Goal: Information Seeking & Learning: Learn about a topic

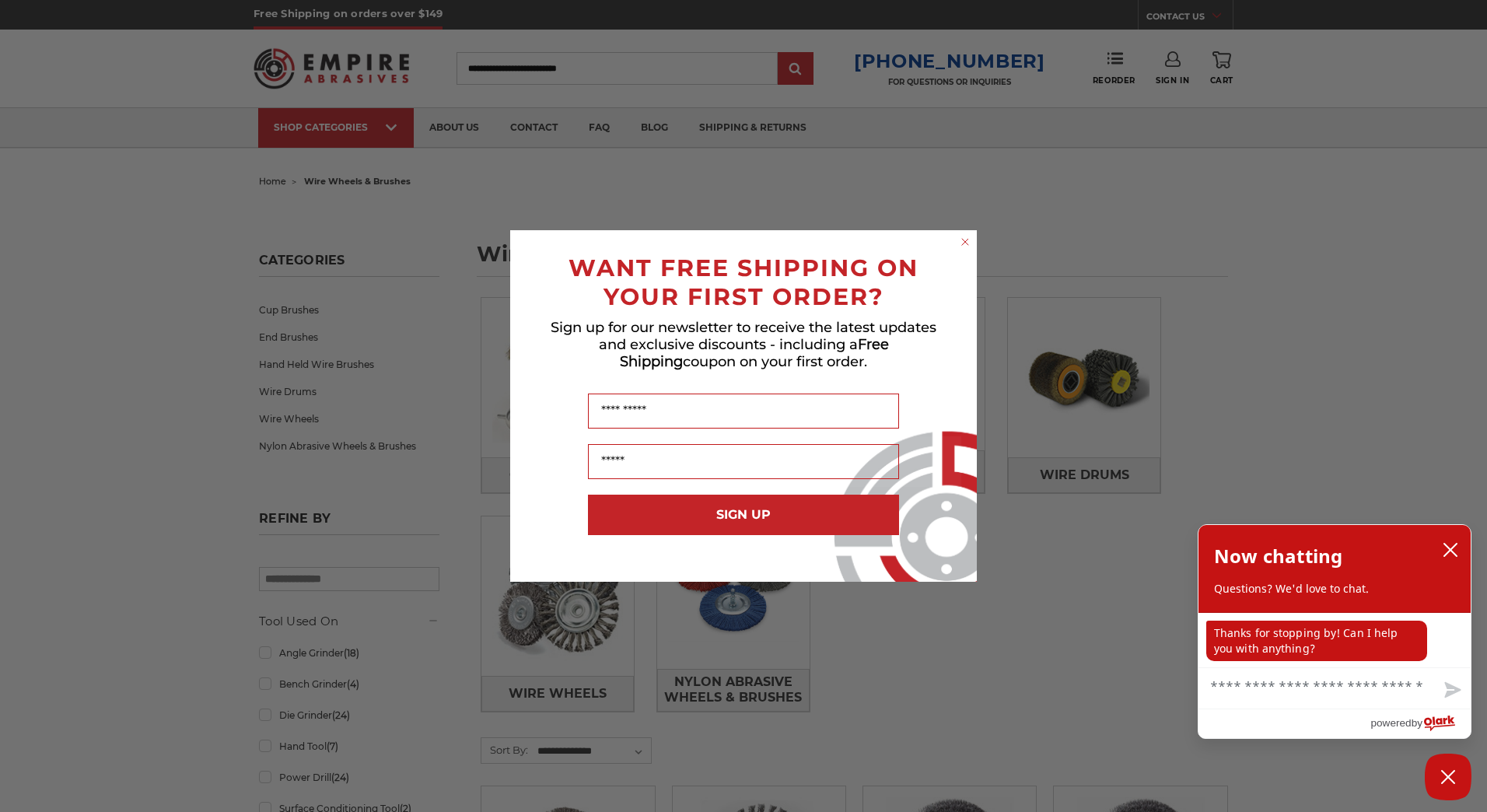
click at [967, 240] on circle "Close dialog" at bounding box center [966, 242] width 15 height 15
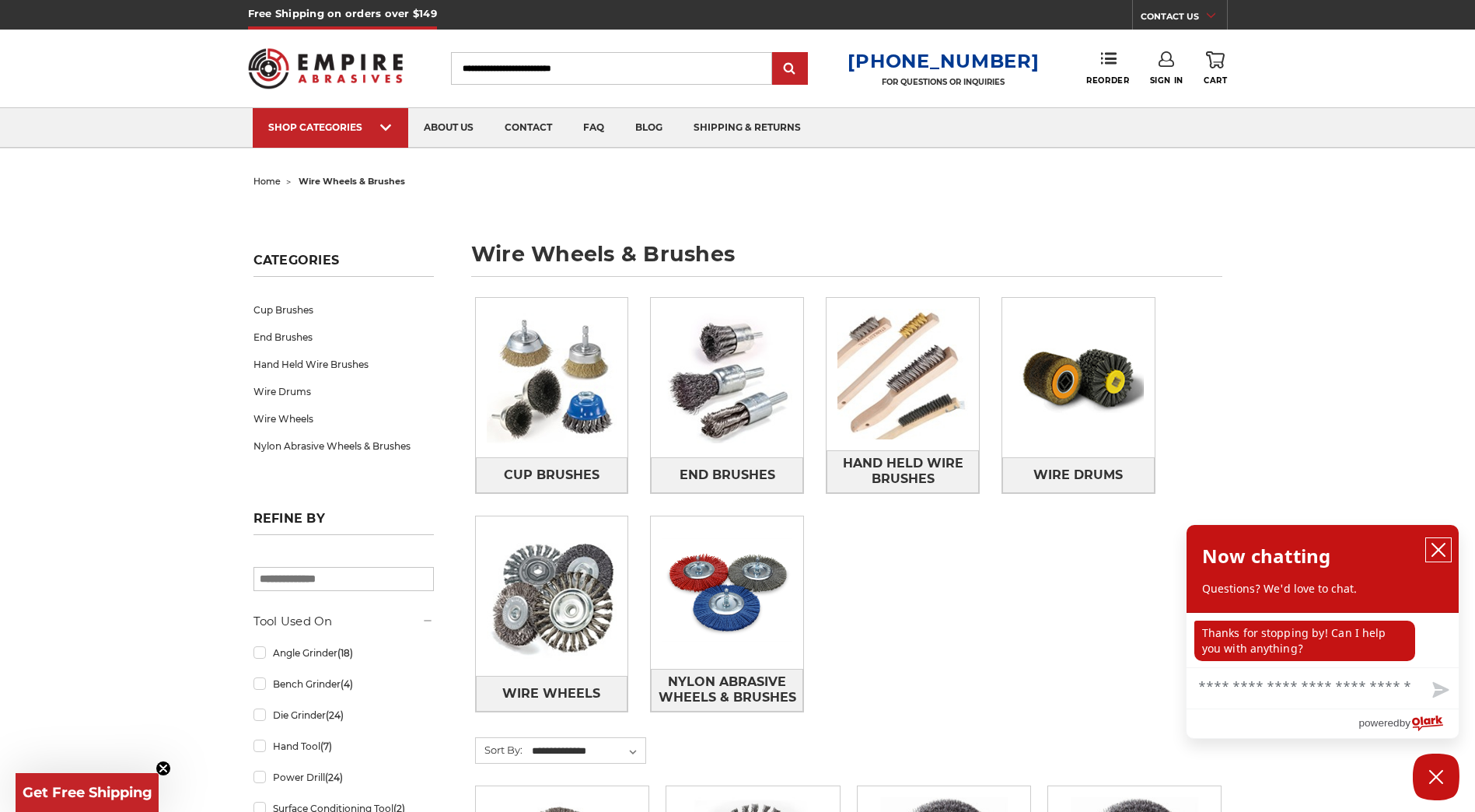
click at [1438, 546] on icon "close chatbox" at bounding box center [1438, 549] width 15 height 15
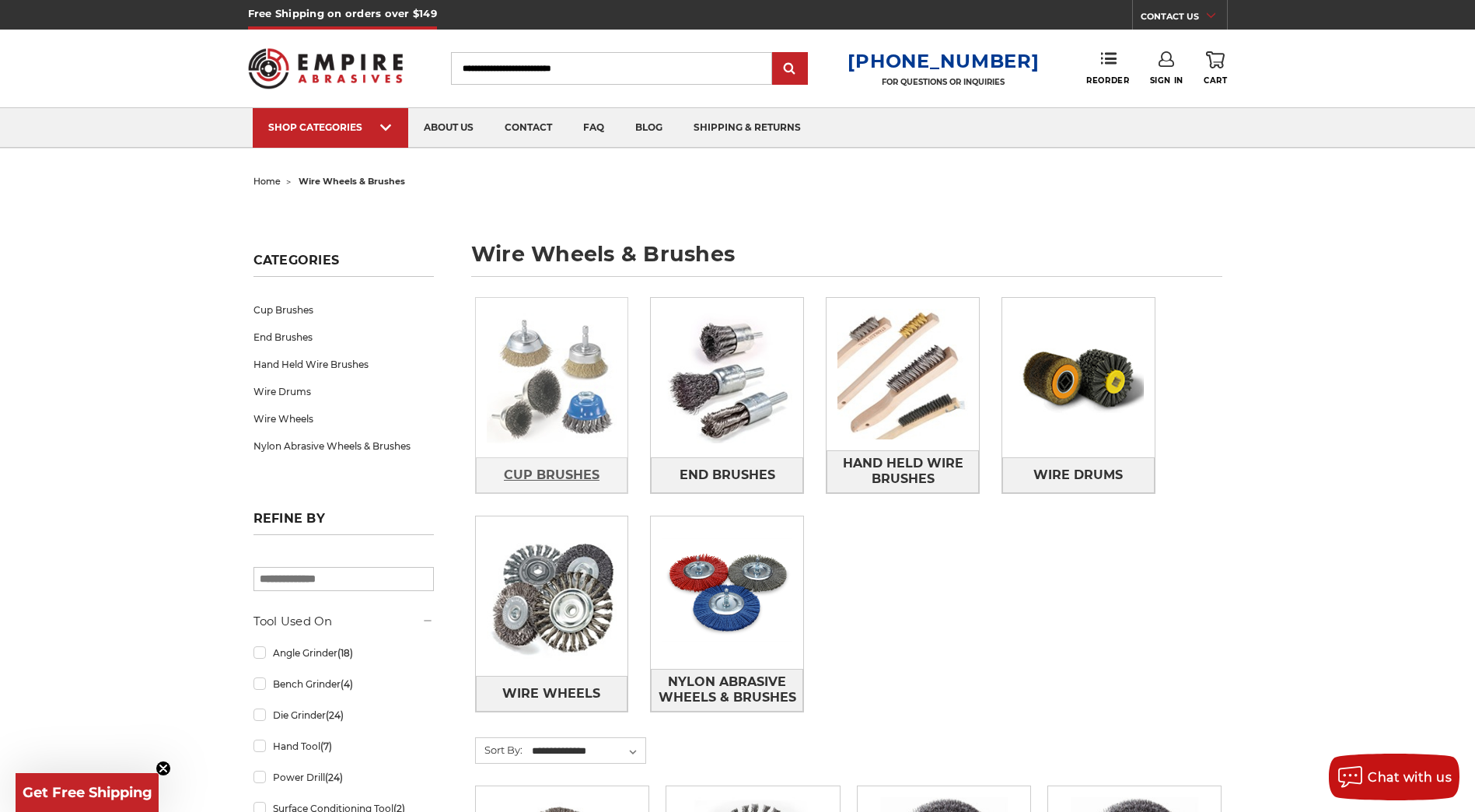
click at [569, 473] on span "Cup Brushes" at bounding box center [552, 475] width 96 height 27
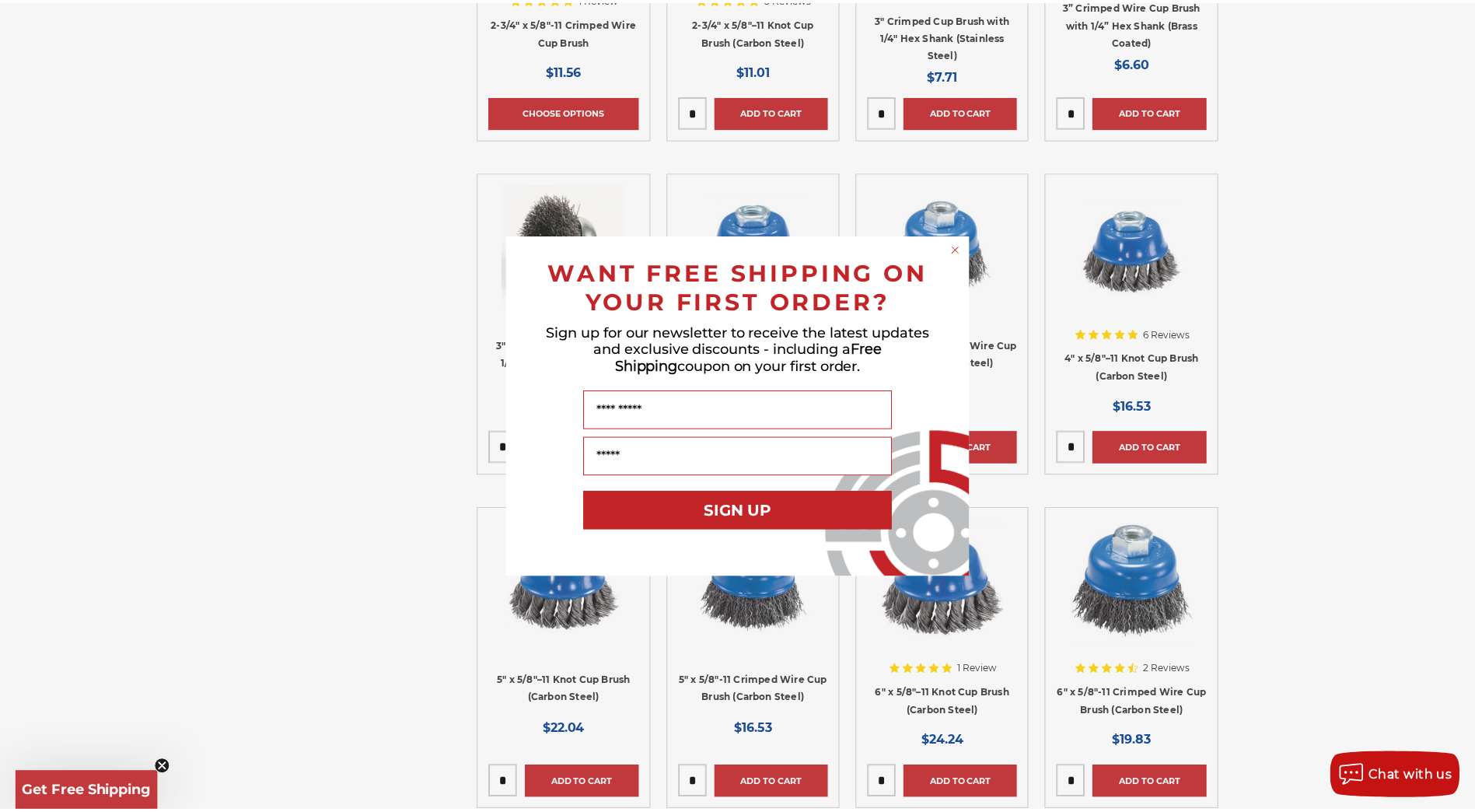
scroll to position [855, 0]
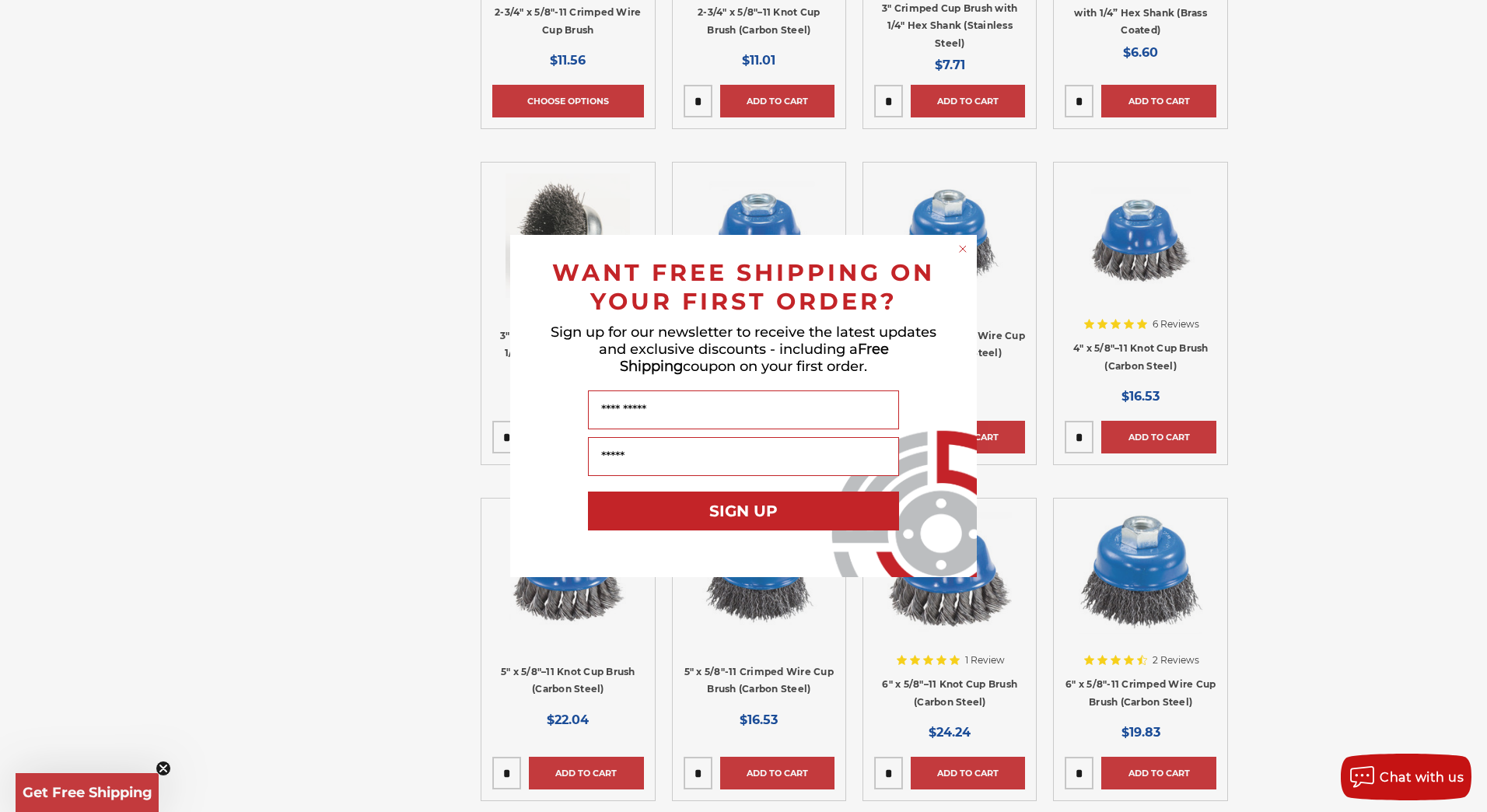
click at [965, 246] on circle "Close dialog" at bounding box center [963, 249] width 15 height 15
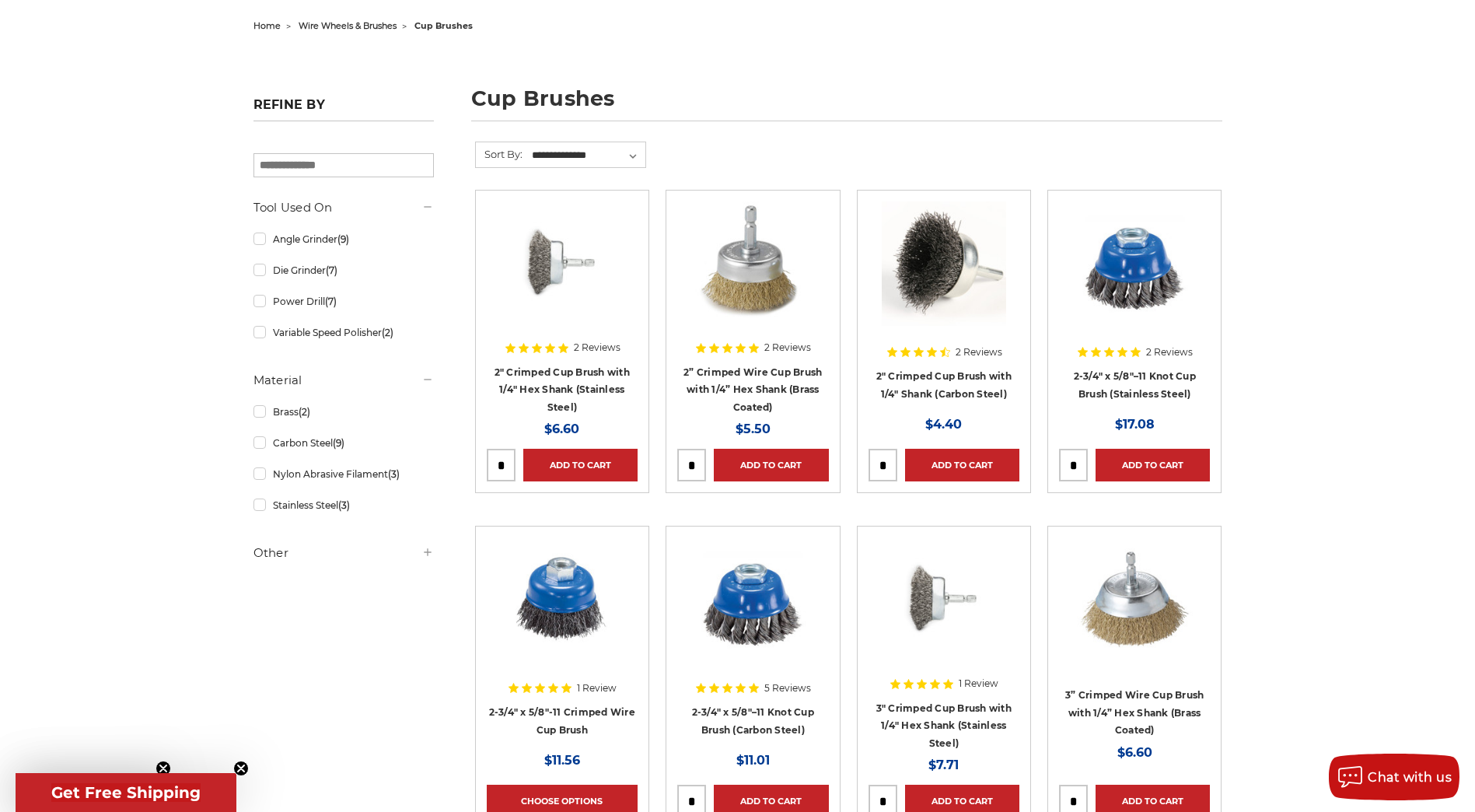
scroll to position [311, 0]
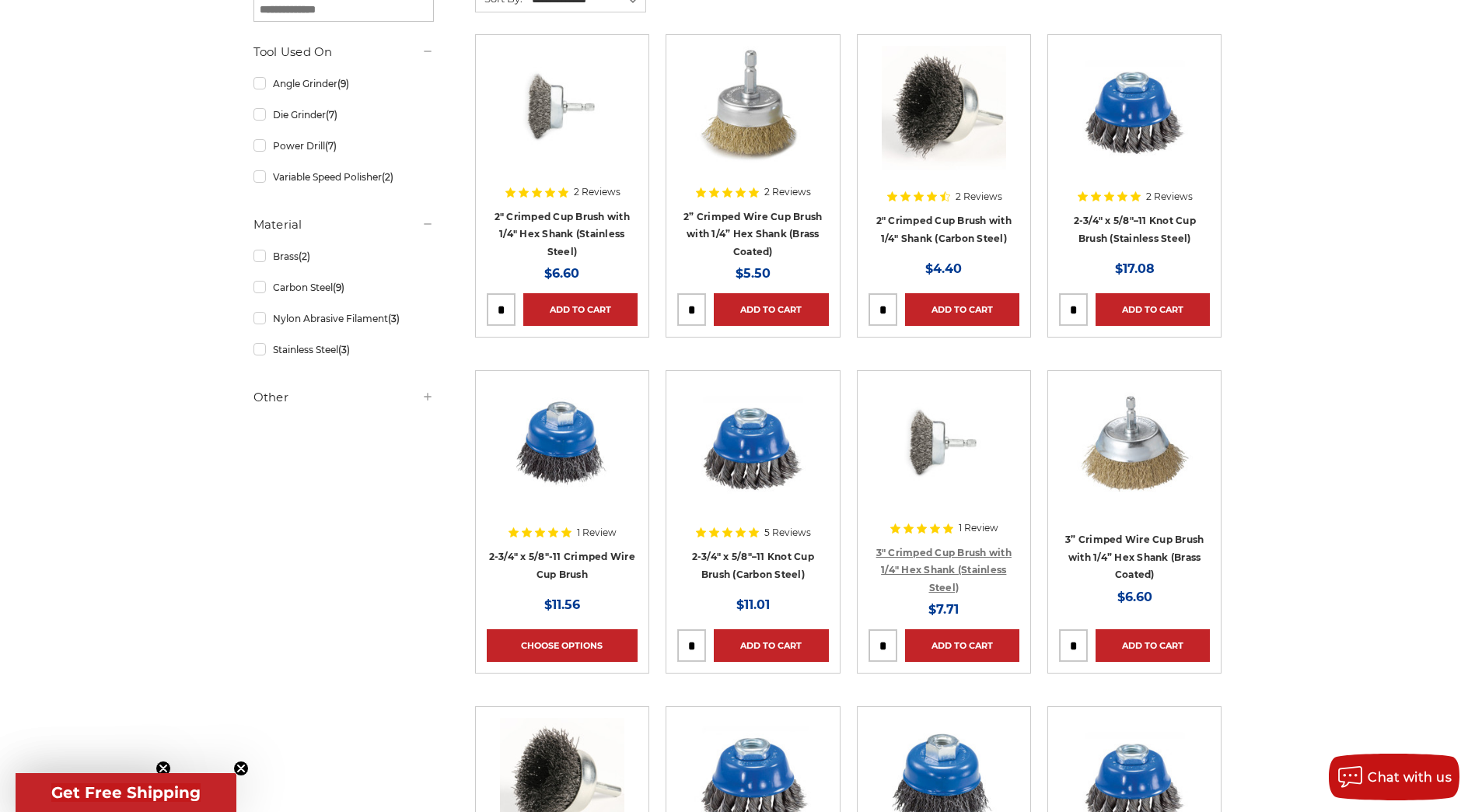
click at [977, 549] on link "3" Crimped Cup Brush with 1/4" Hex Shank (Stainless Steel)" at bounding box center [944, 569] width 136 height 46
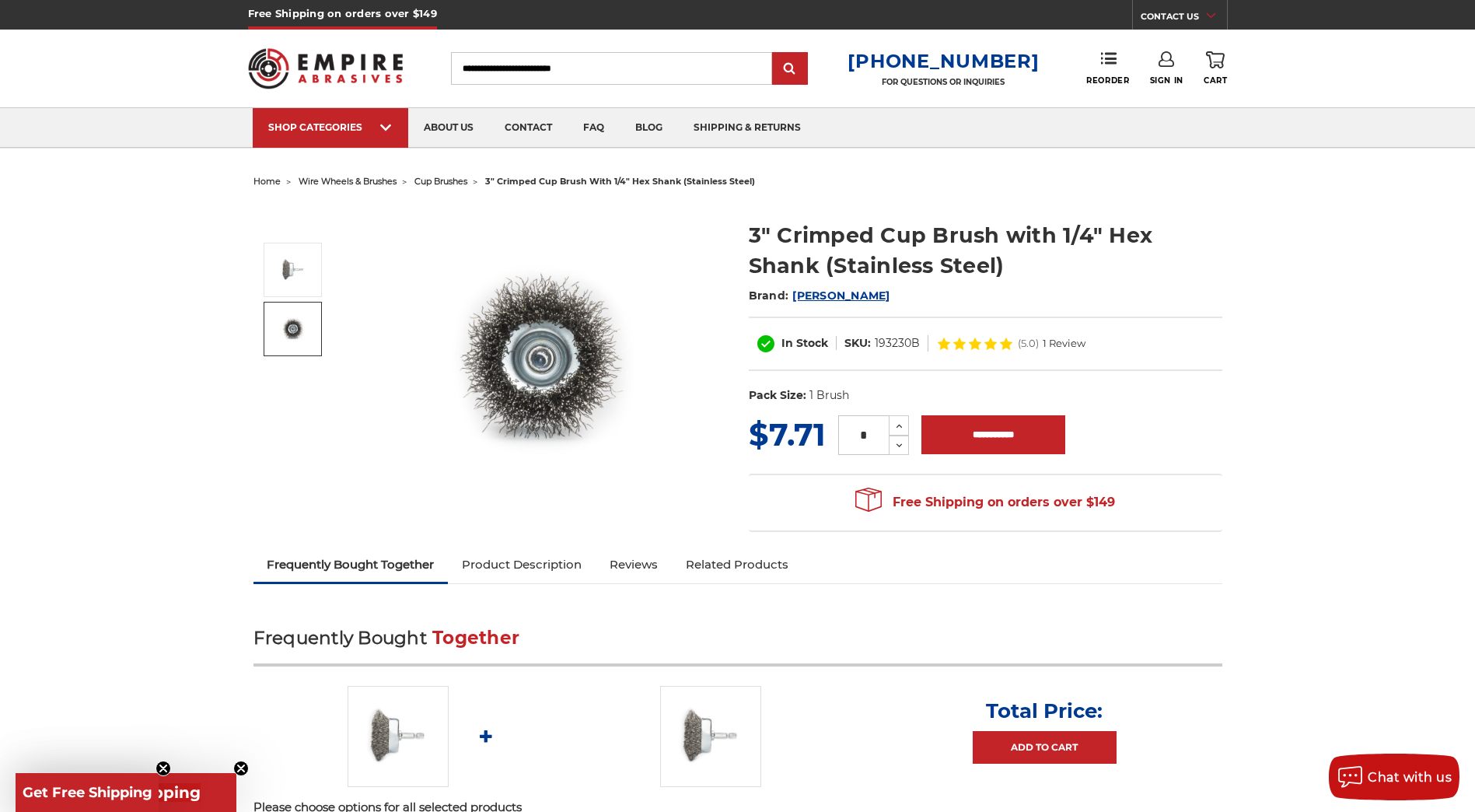
click at [288, 343] on img at bounding box center [293, 329] width 39 height 39
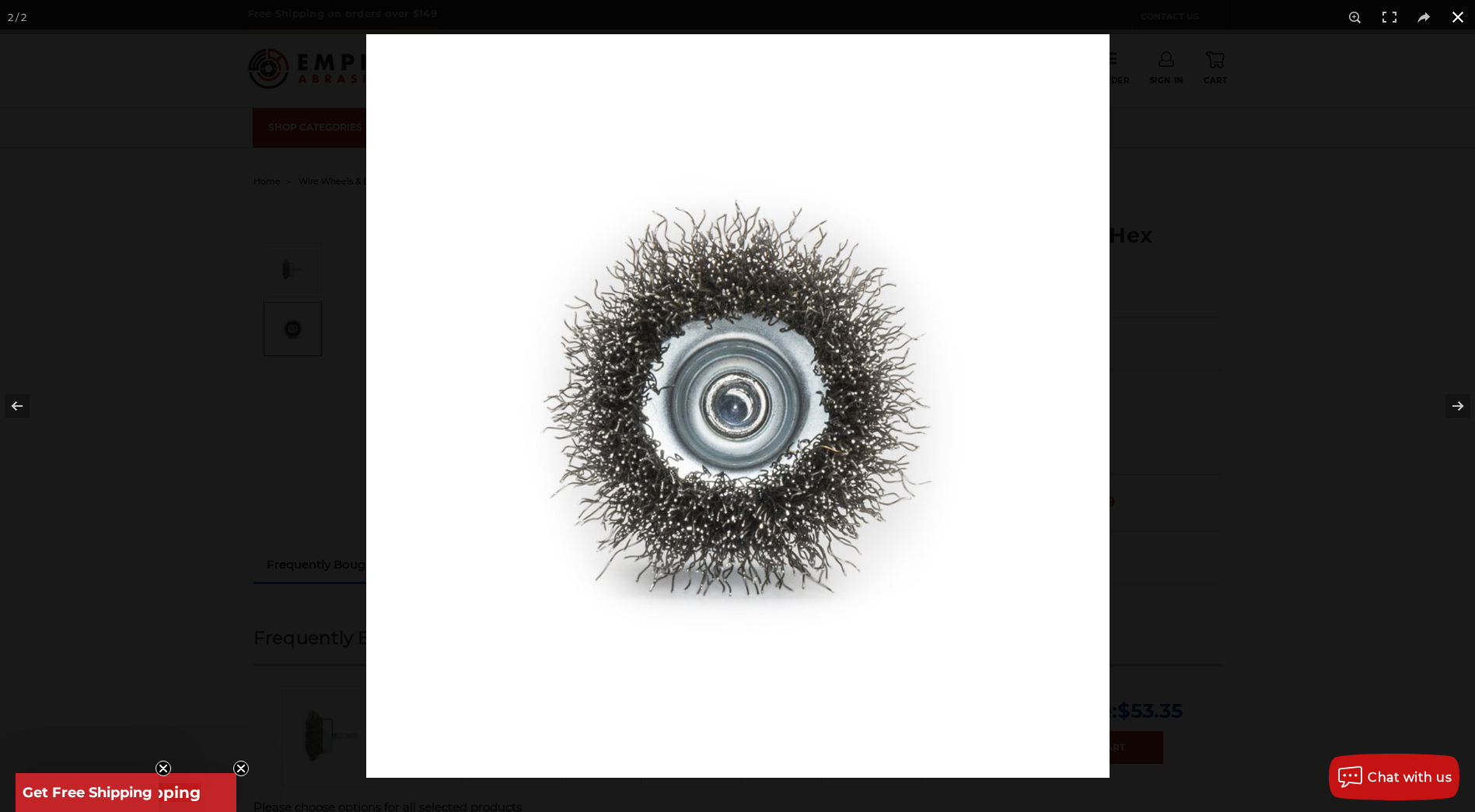
click at [1464, 18] on button at bounding box center [1458, 17] width 34 height 34
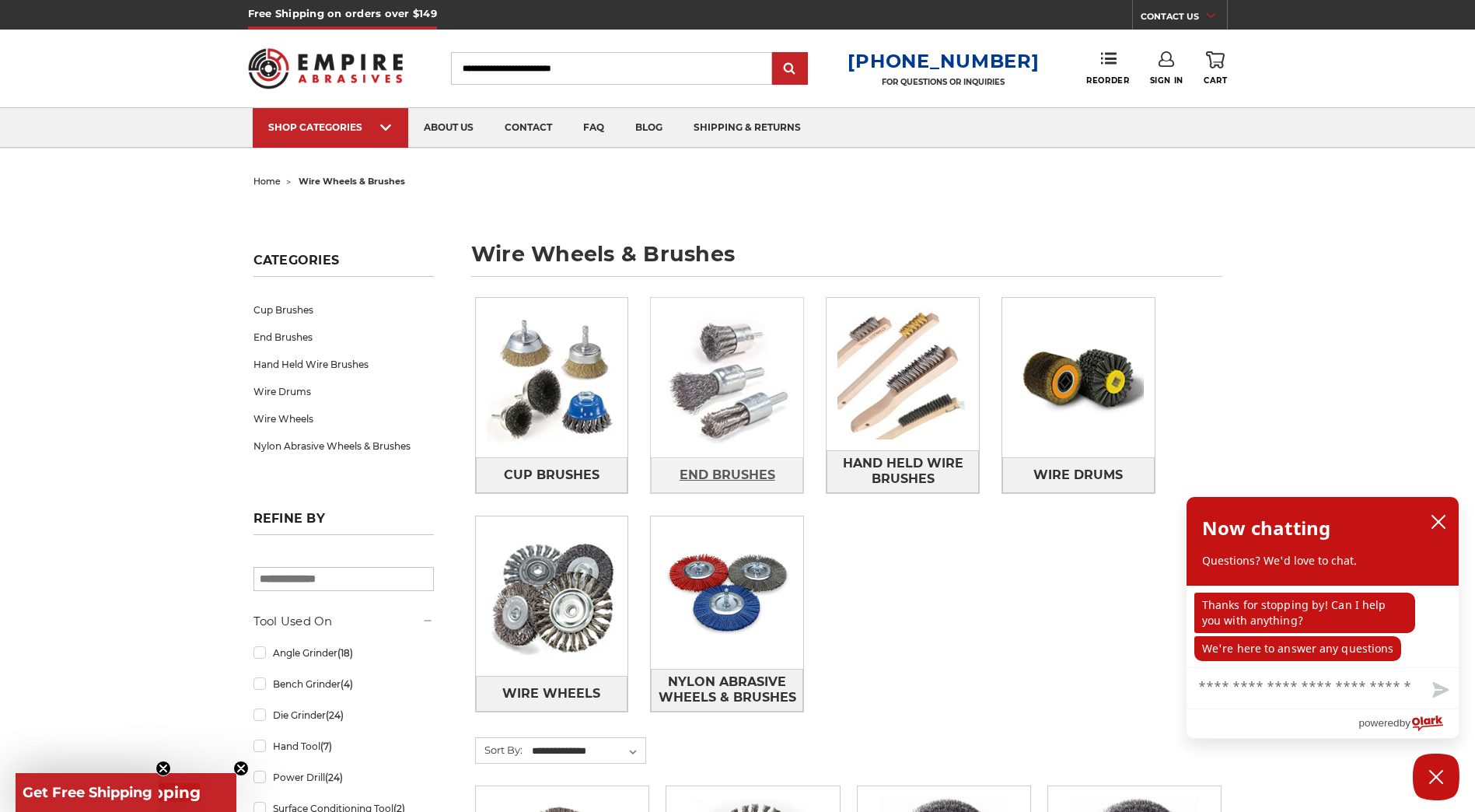
click at [747, 470] on span "End Brushes" at bounding box center [728, 475] width 96 height 27
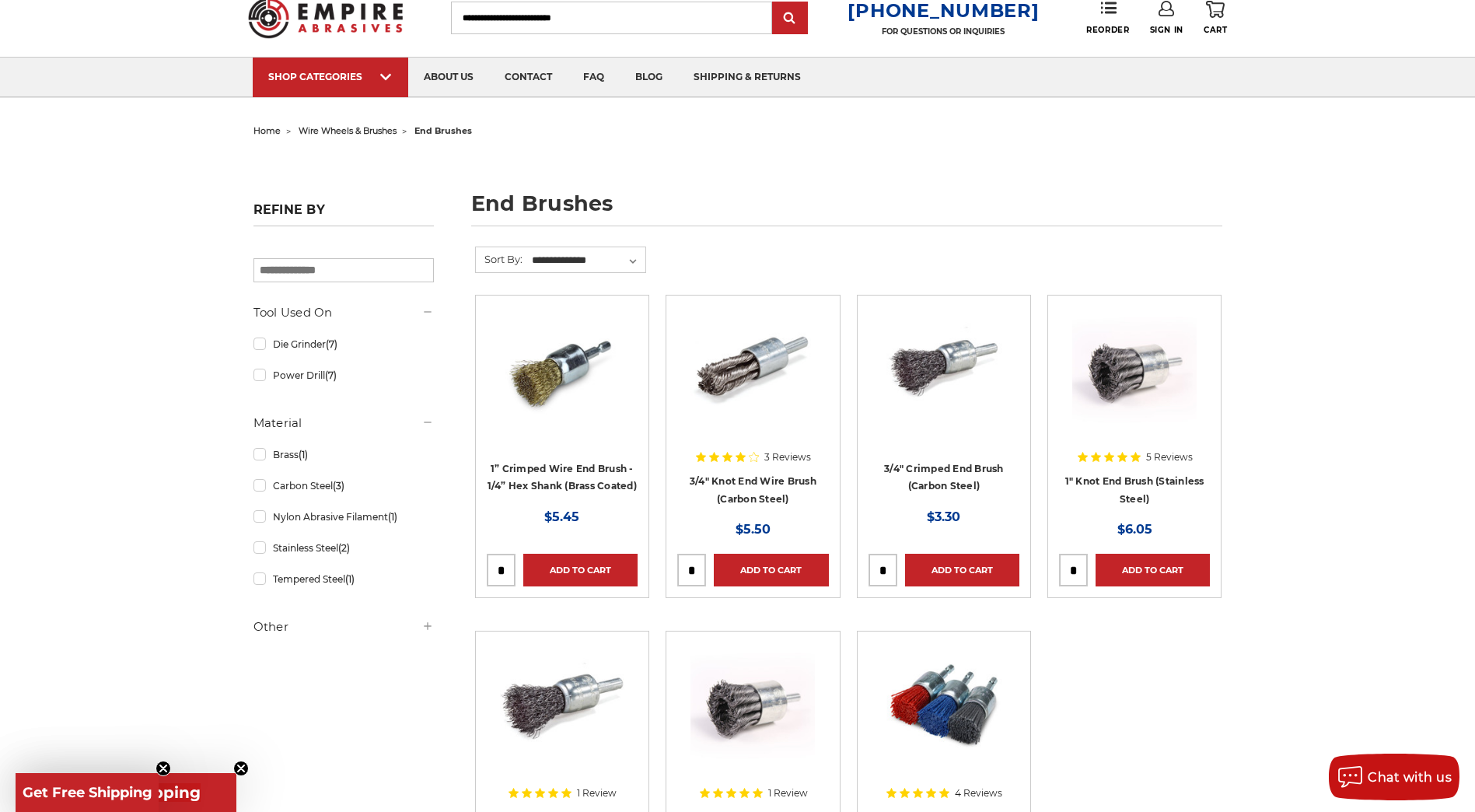
scroll to position [78, 0]
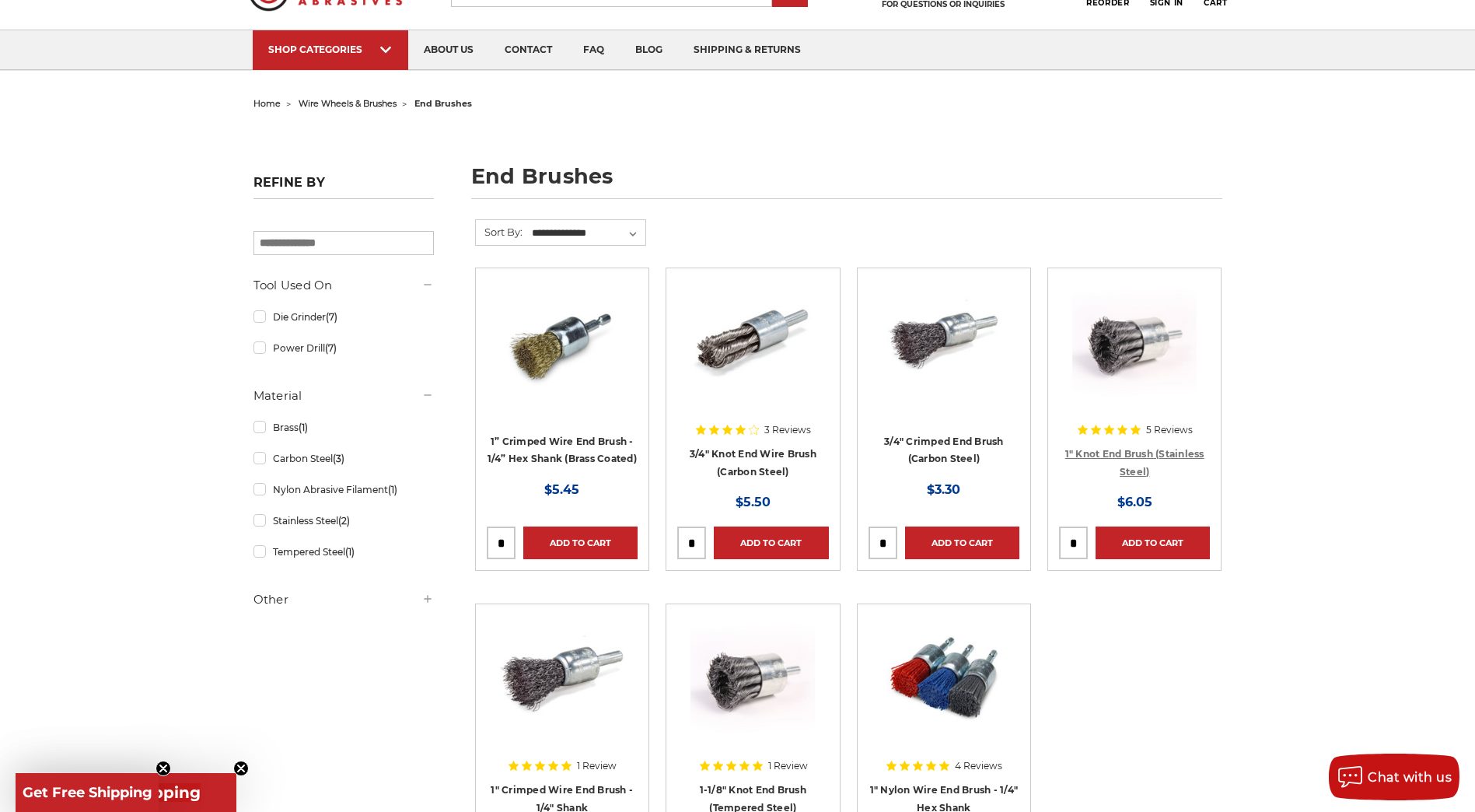
click at [1162, 449] on link "1" Knot End Brush (Stainless Steel)" at bounding box center [1135, 462] width 139 height 29
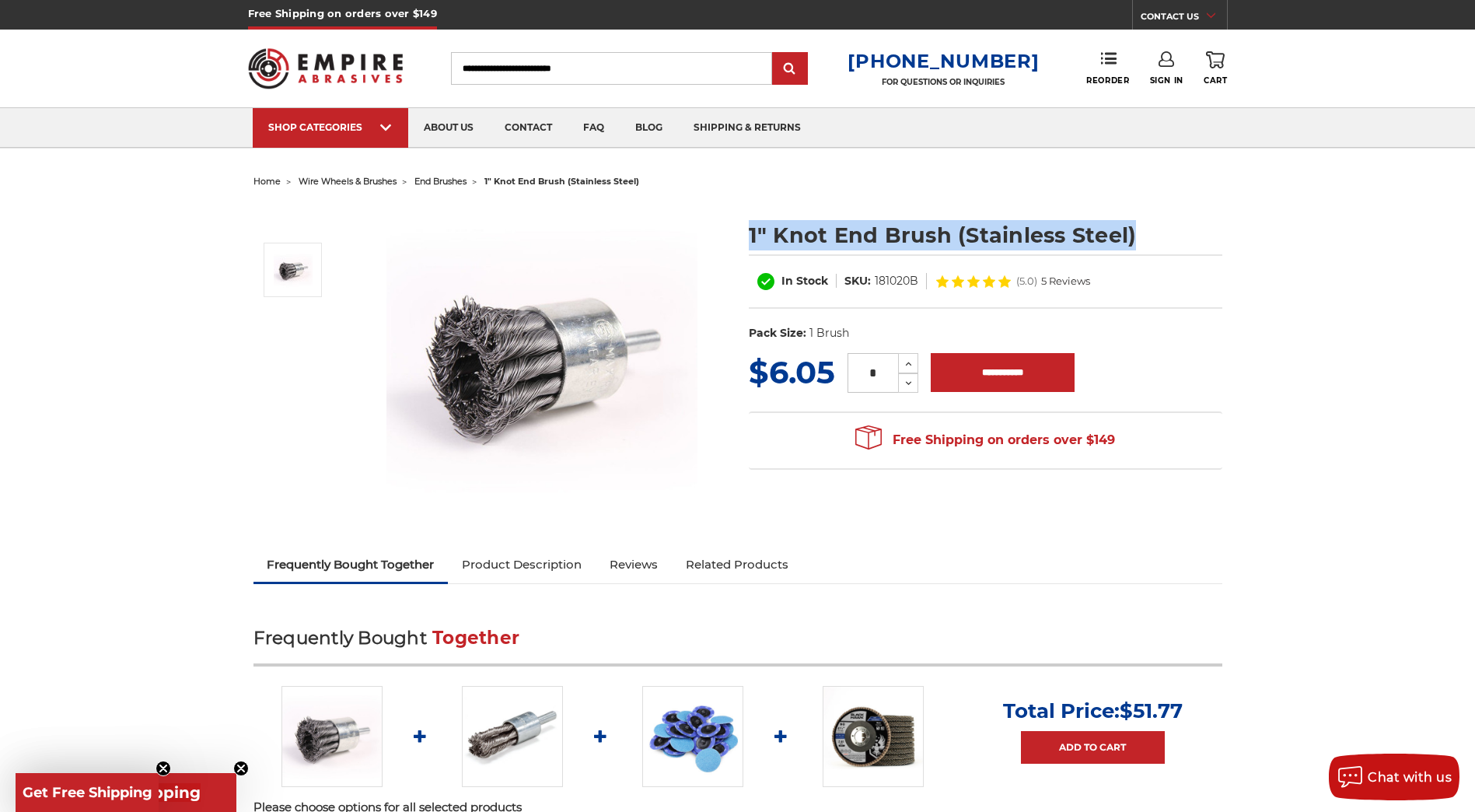
drag, startPoint x: 752, startPoint y: 234, endPoint x: 1138, endPoint y: 238, distance: 386.0
click at [1138, 238] on h1 "1" Knot End Brush (Stainless Steel)" at bounding box center [985, 235] width 474 height 30
copy h1 "1" Knot End Brush (Stainless Steel)"
